Goal: Task Accomplishment & Management: Use online tool/utility

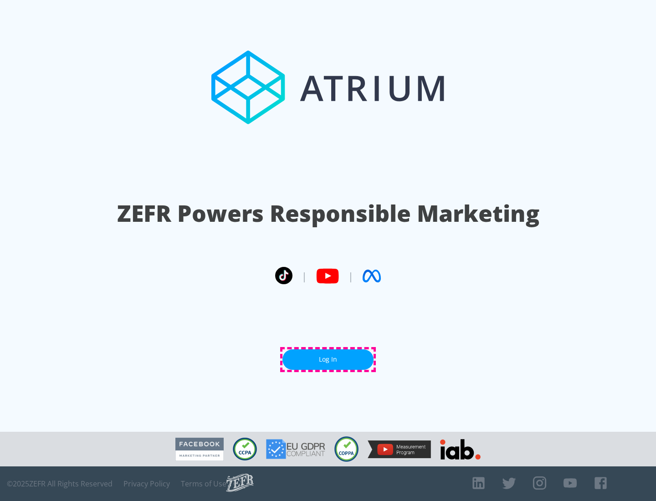
click at [328, 359] on link "Log In" at bounding box center [327, 359] width 91 height 20
